Goal: Task Accomplishment & Management: Use online tool/utility

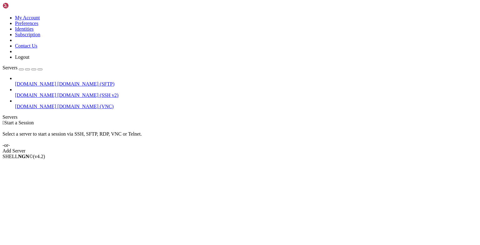
click at [27, 104] on span "[DOMAIN_NAME]" at bounding box center [35, 106] width 41 height 5
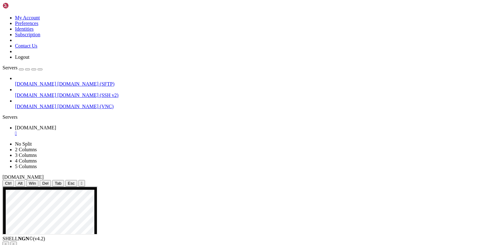
click at [82, 181] on div "" at bounding box center [82, 183] width 2 height 5
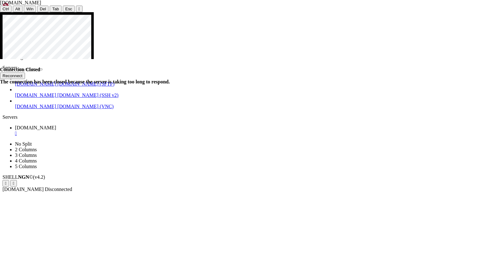
click at [222, 85] on div "The connection has been closed because the server is taking too long to respond." at bounding box center [240, 82] width 480 height 6
click at [25, 76] on button "Reconnect" at bounding box center [12, 75] width 25 height 7
